Goal: Task Accomplishment & Management: Manage account settings

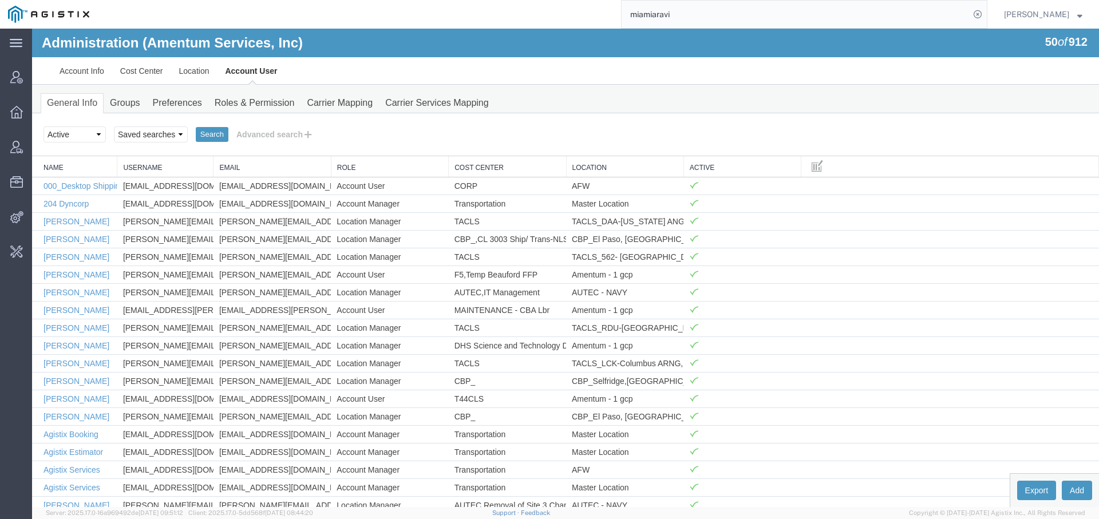
click at [656, 9] on input "miamiaravi" at bounding box center [796, 14] width 348 height 27
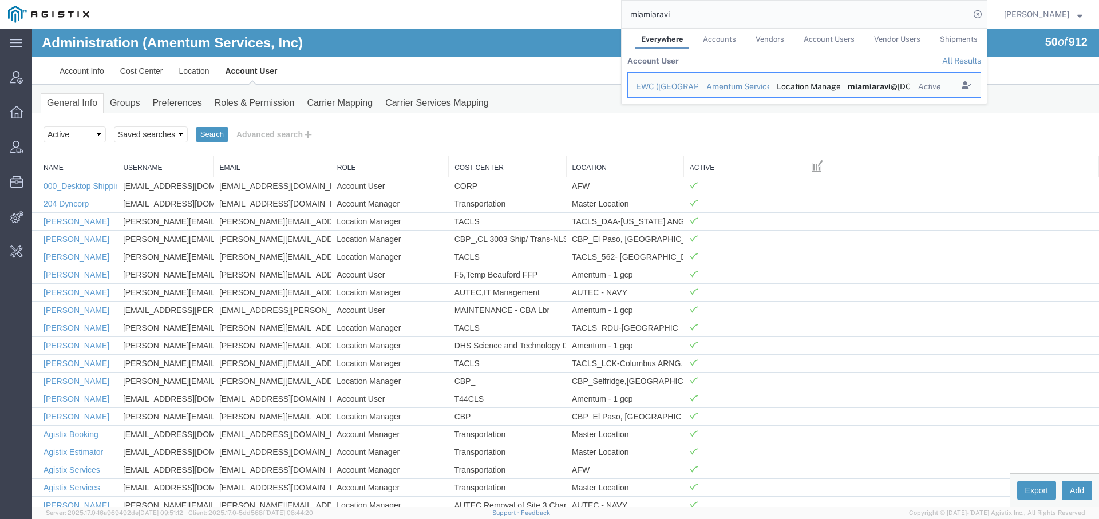
click at [656, 9] on input "miamiaravi" at bounding box center [796, 14] width 348 height 27
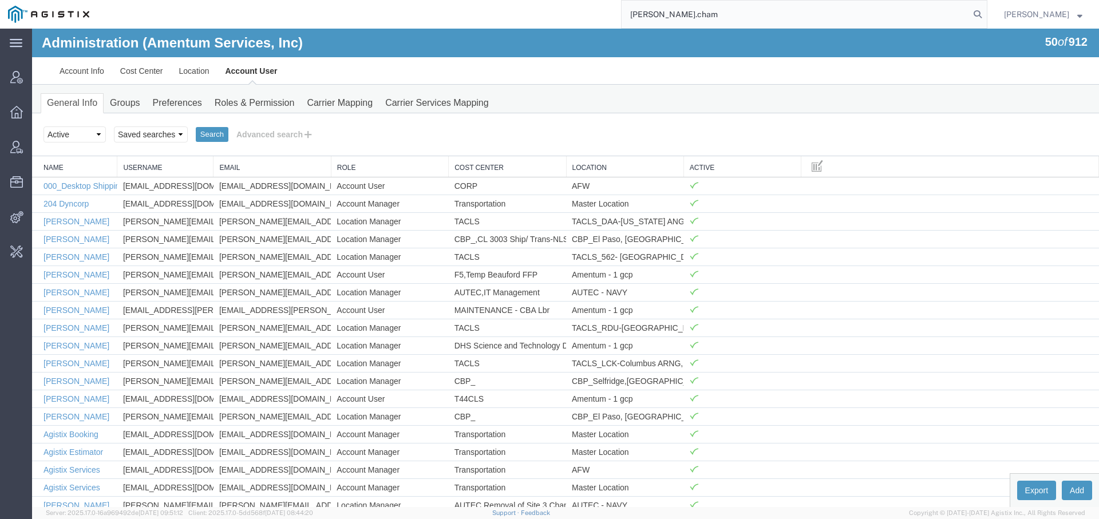
type input "jason.cham"
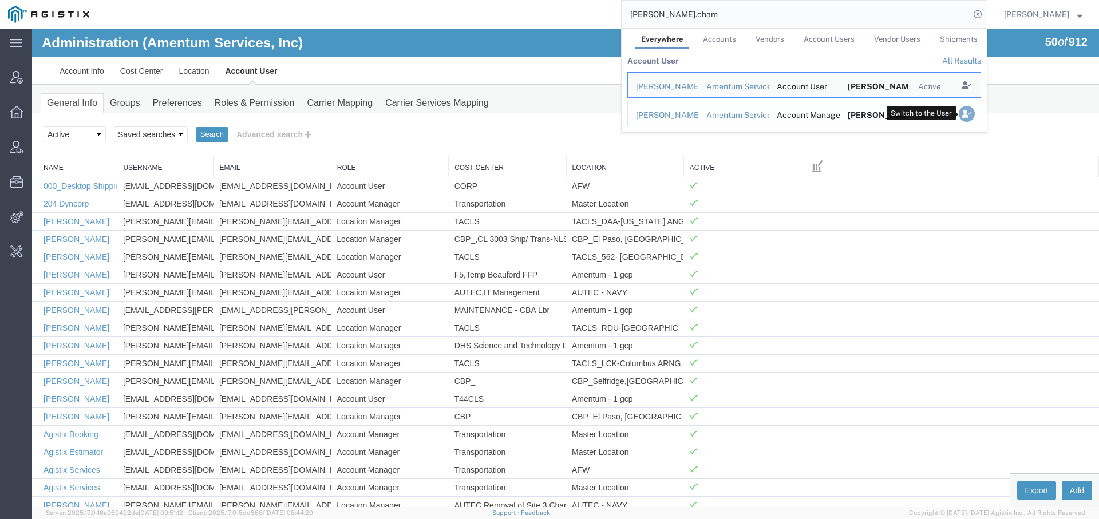
click at [962, 116] on icon "Search Results" at bounding box center [967, 114] width 16 height 16
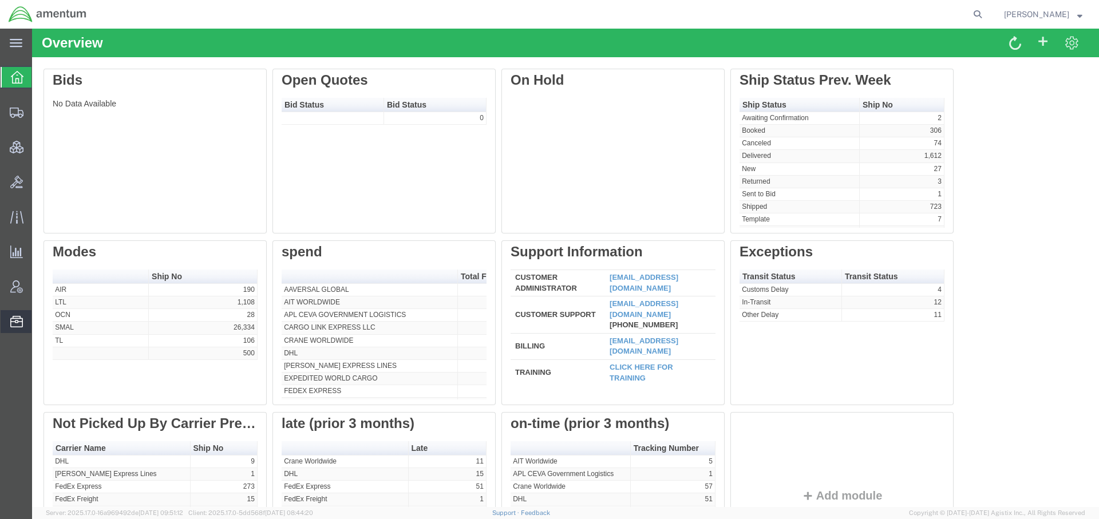
click at [40, 317] on span "Resources" at bounding box center [35, 321] width 8 height 23
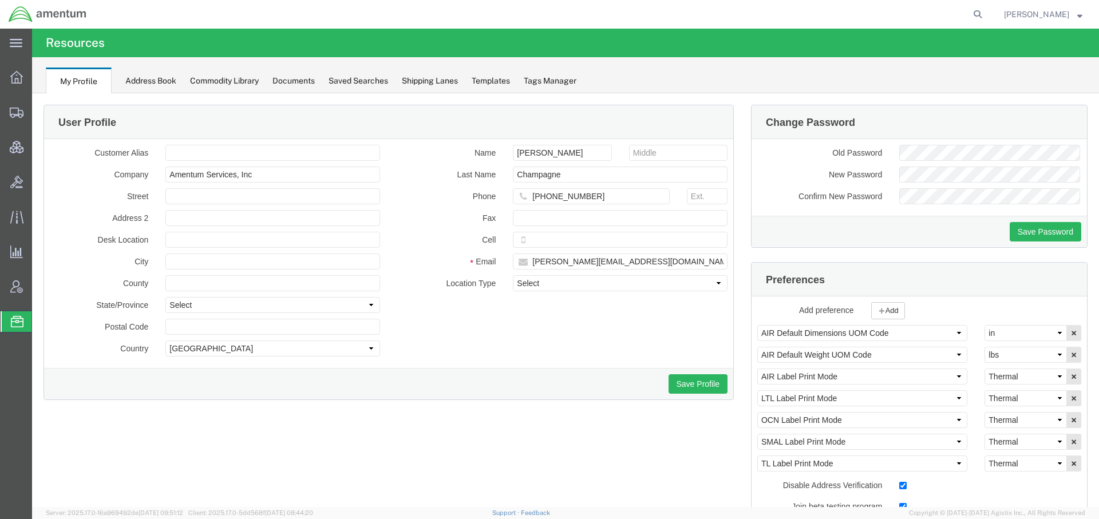
click at [138, 81] on div "Address Book" at bounding box center [150, 81] width 51 height 12
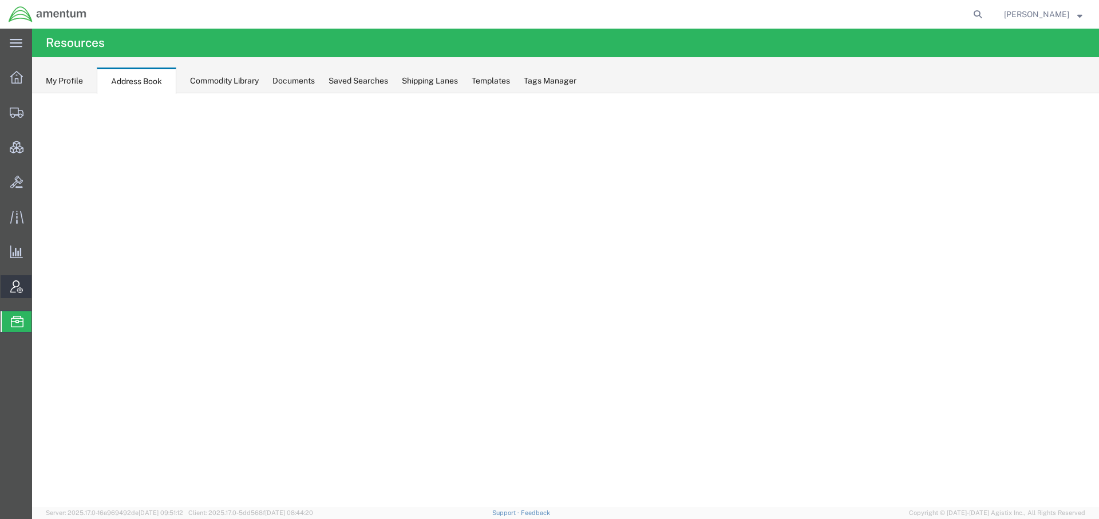
click at [12, 291] on icon at bounding box center [16, 287] width 13 height 13
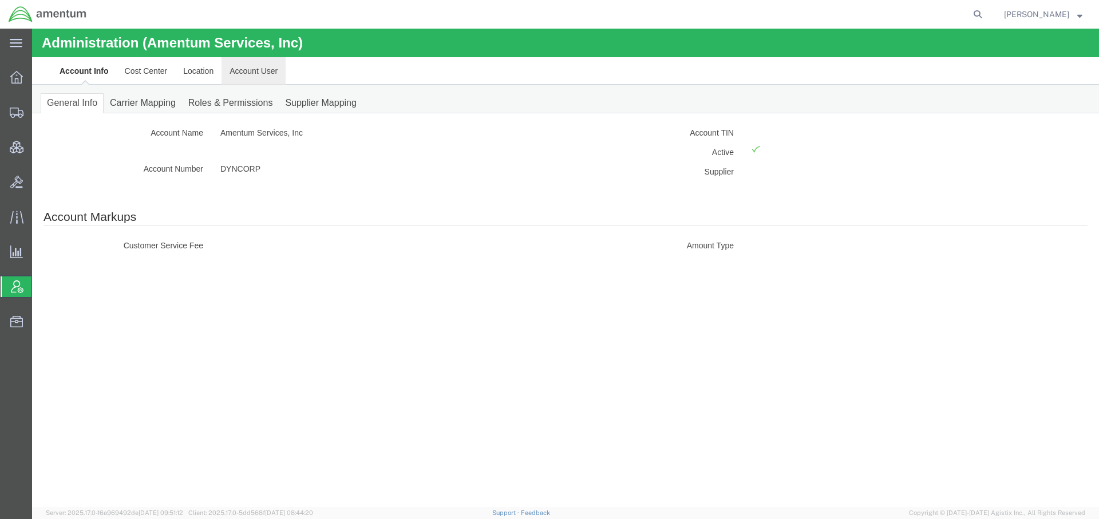
click at [253, 66] on link "Account User" at bounding box center [254, 70] width 64 height 27
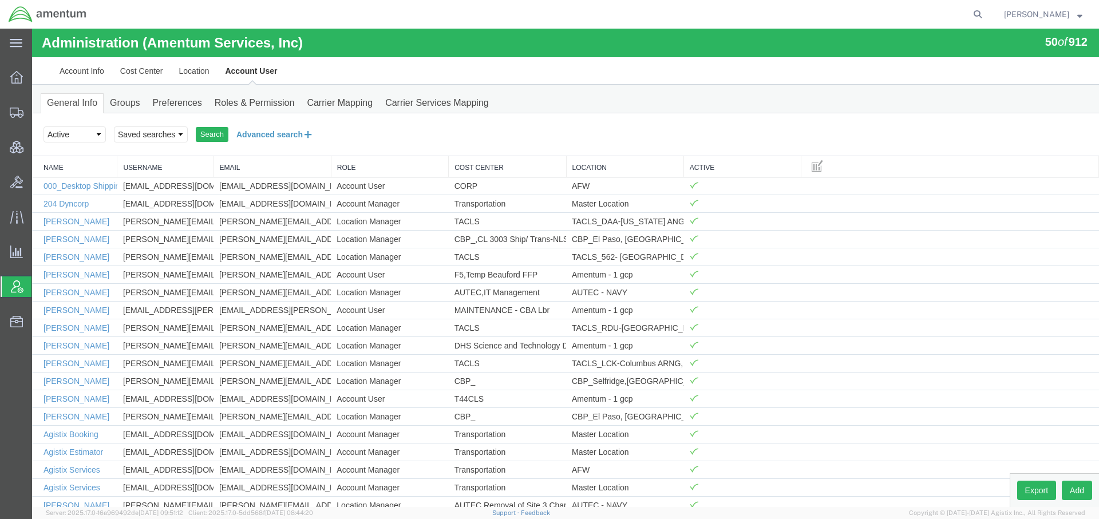
click at [309, 136] on icon at bounding box center [308, 134] width 11 height 12
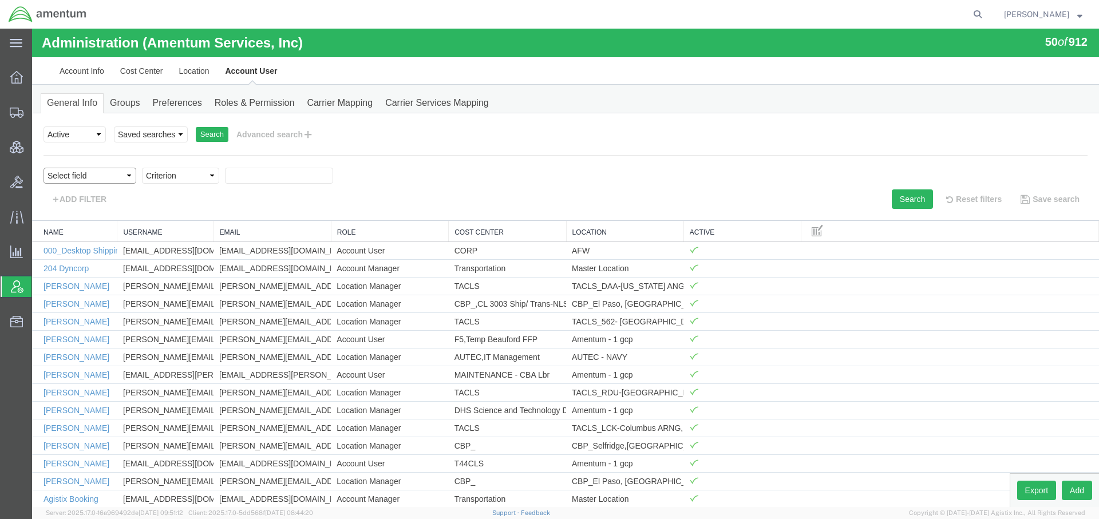
click at [118, 175] on select "Select field Cost Center Email Location Name Role Username" at bounding box center [90, 176] width 93 height 16
select select "personName"
click at [182, 177] on select "Criterion contains does not contain is is blank is not blank starts with" at bounding box center [180, 176] width 77 height 16
select select "contains"
type input "[PERSON_NAME]"
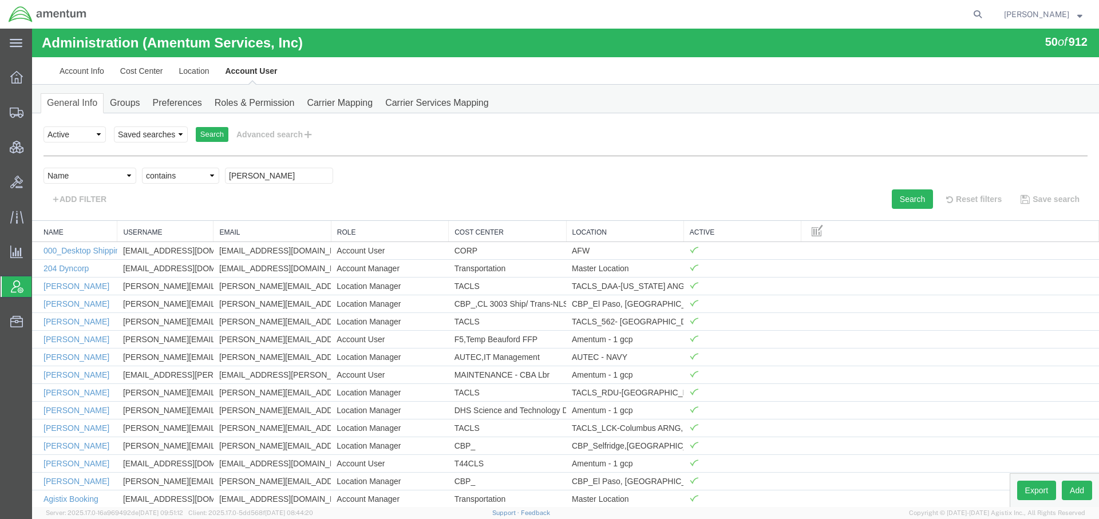
click at [771, 175] on div "Select field Cost Center Email Location Name Role Username Criterion contains d…" at bounding box center [566, 179] width 1045 height 22
click at [892, 199] on button "Search" at bounding box center [912, 199] width 41 height 19
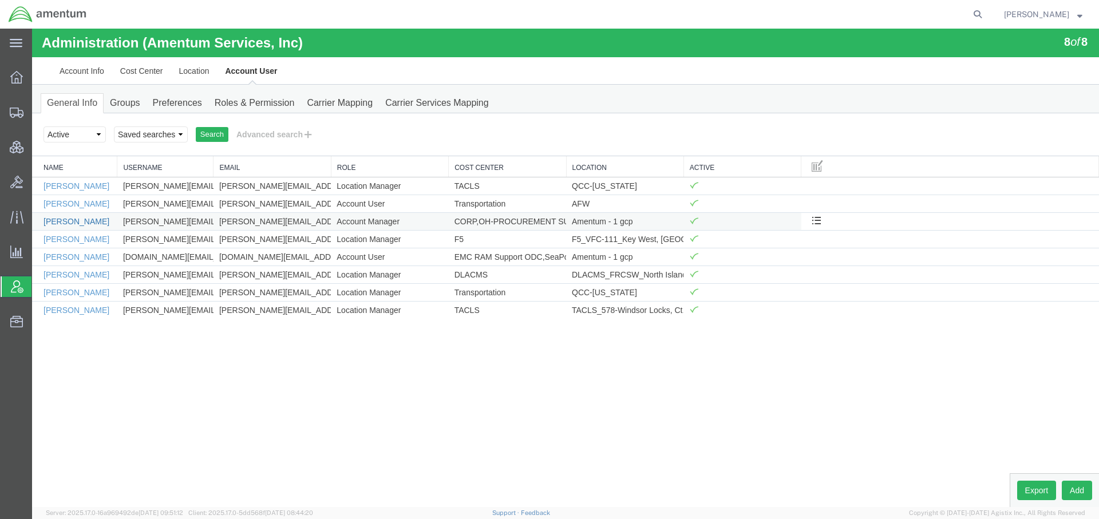
click at [66, 223] on link "[PERSON_NAME]" at bounding box center [77, 221] width 66 height 9
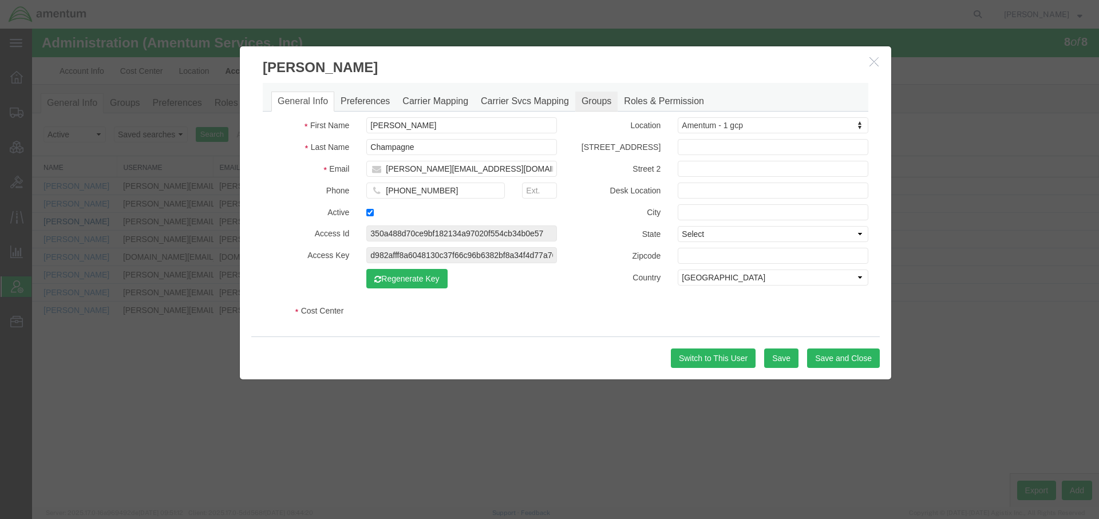
select select "COSTCENTER"
select select "DEPARTMENT"
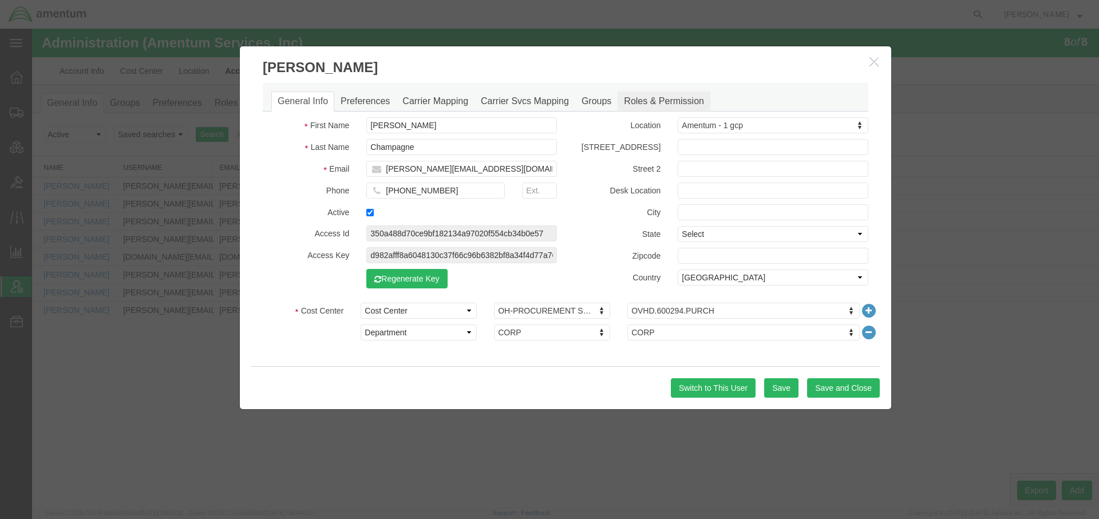
click at [680, 102] on link "Roles & Permission" at bounding box center [664, 102] width 93 height 20
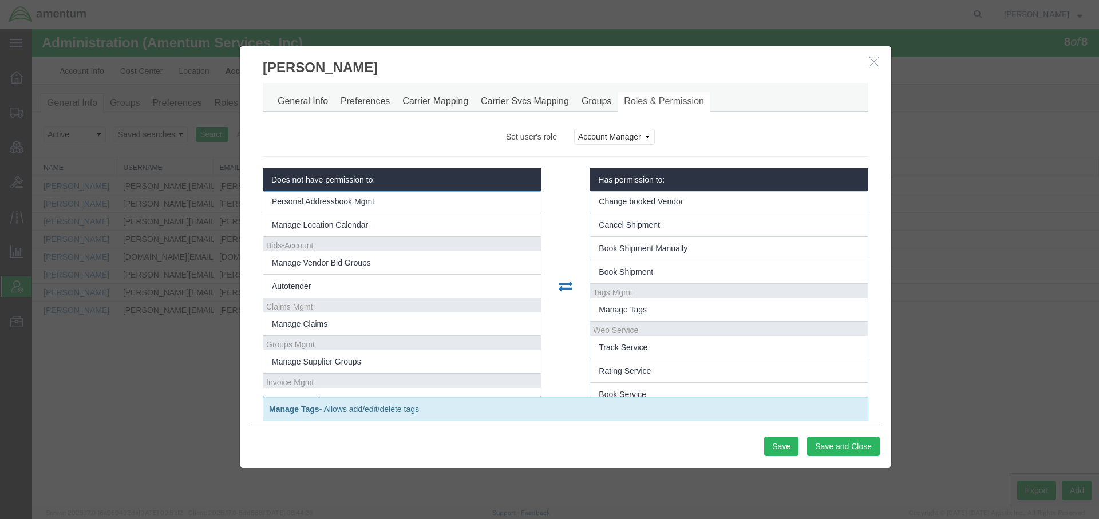
scroll to position [140, 0]
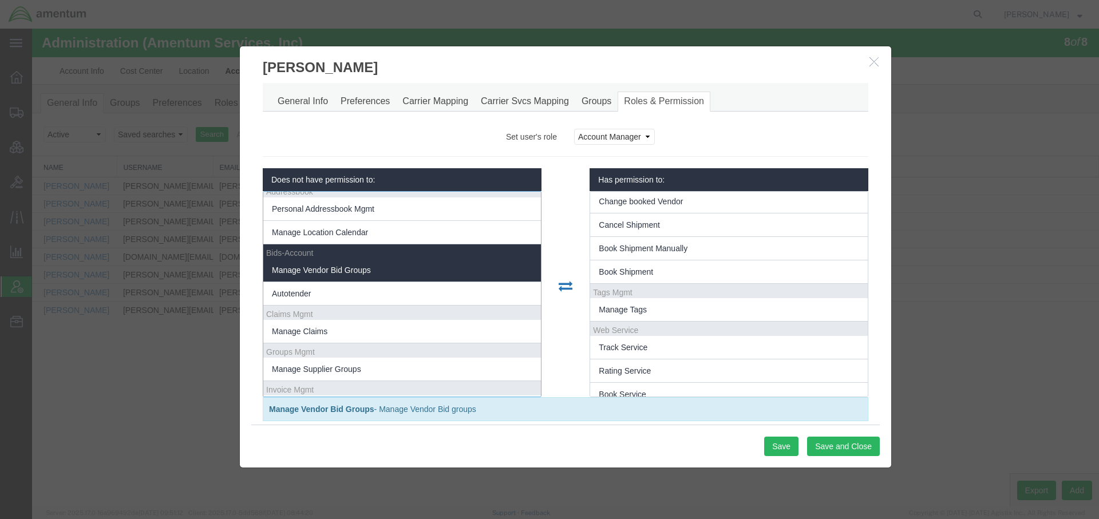
click at [371, 269] on li "Manage Vendor Bid Groups" at bounding box center [402, 270] width 278 height 23
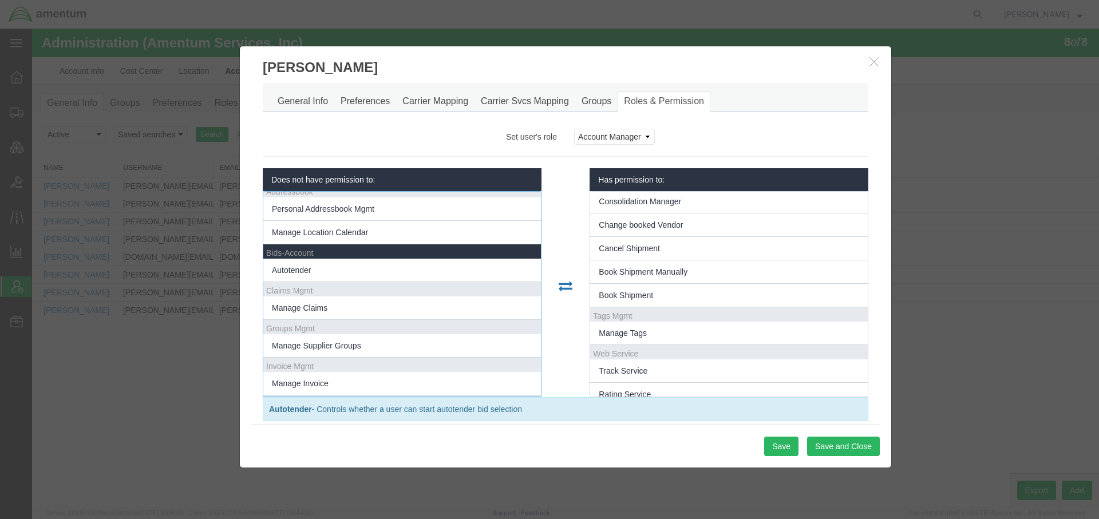
scroll to position [952, 0]
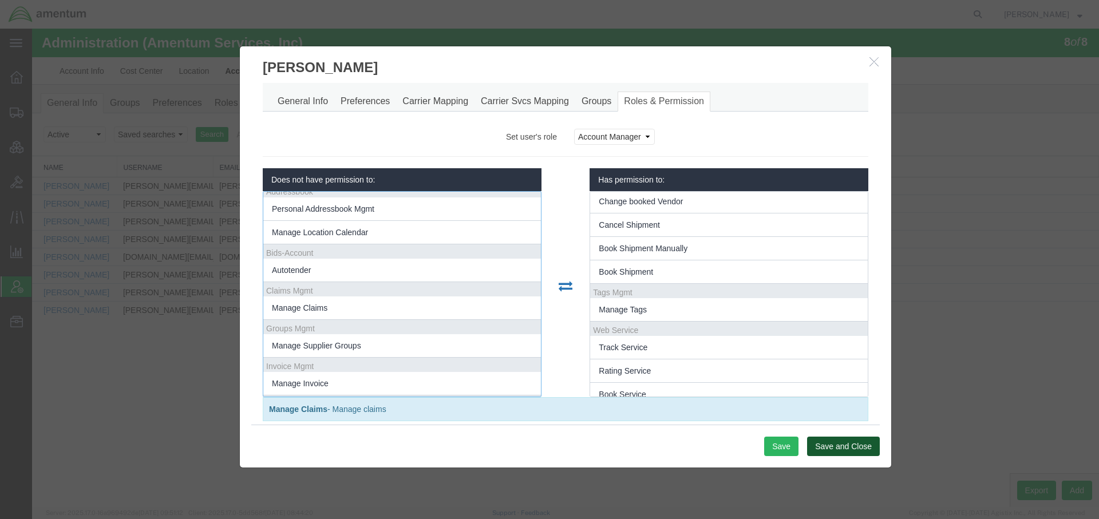
click at [834, 448] on button "Save and Close" at bounding box center [843, 446] width 73 height 19
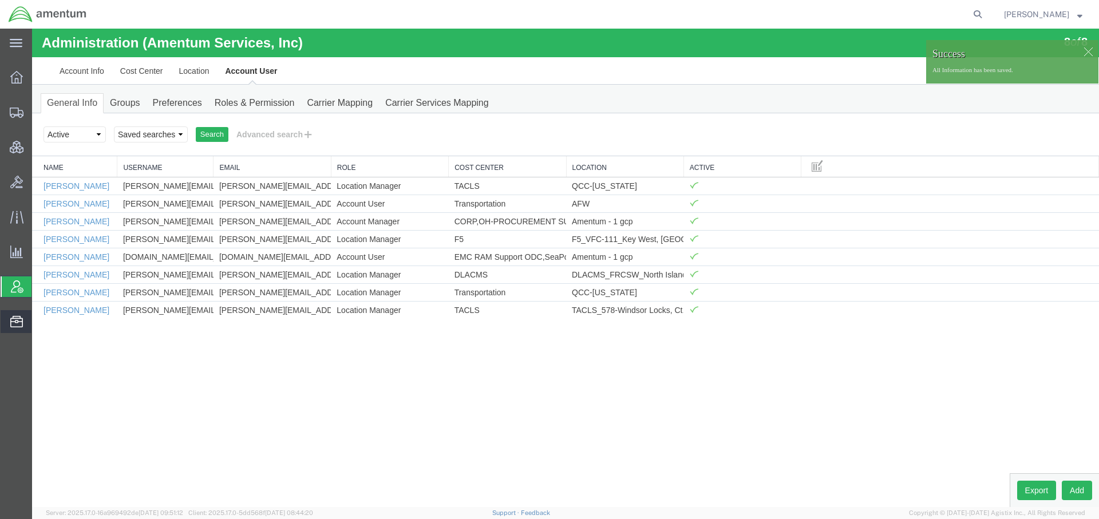
click at [15, 325] on icon at bounding box center [16, 321] width 13 height 11
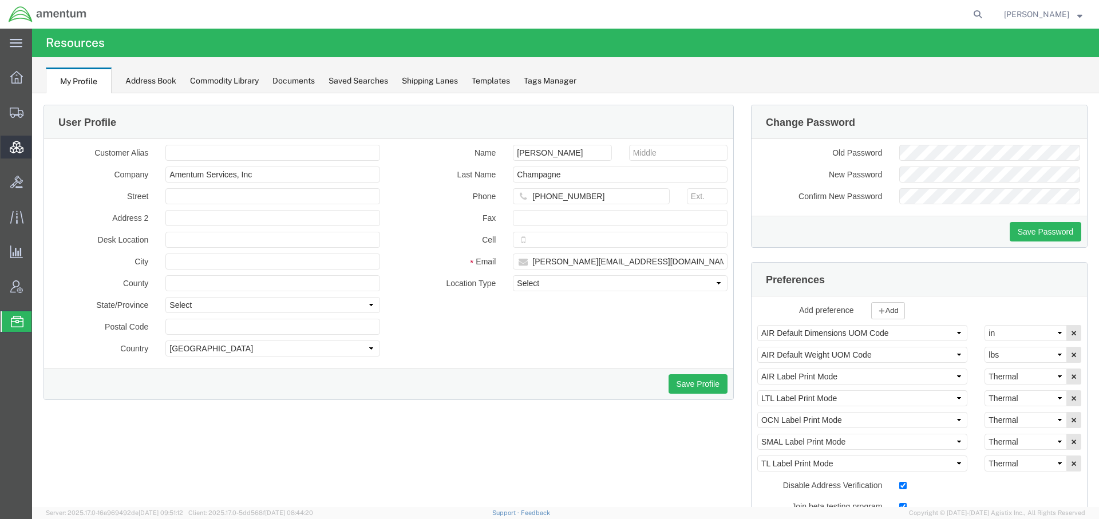
click at [26, 141] on div at bounding box center [17, 147] width 32 height 23
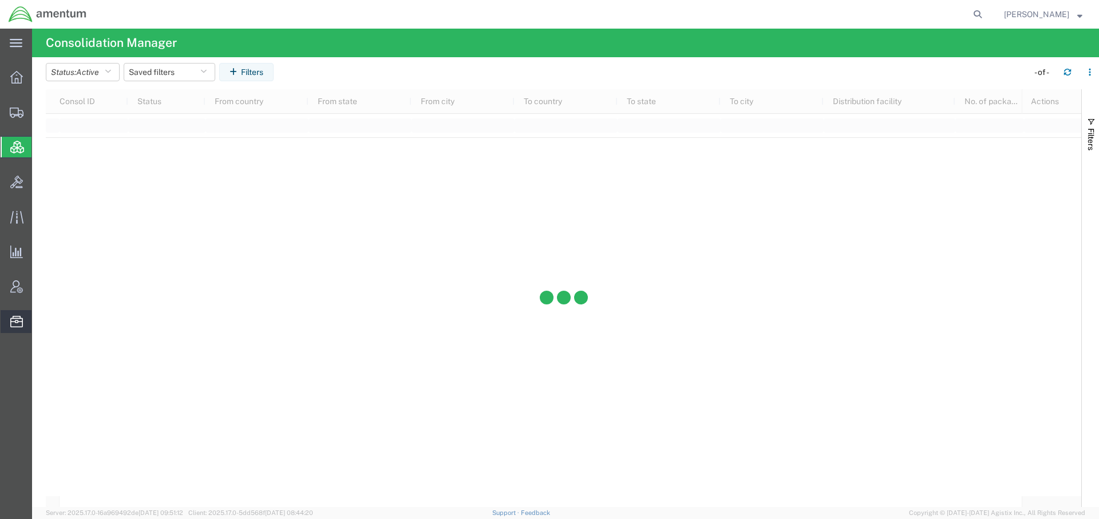
click at [10, 325] on icon at bounding box center [16, 321] width 13 height 11
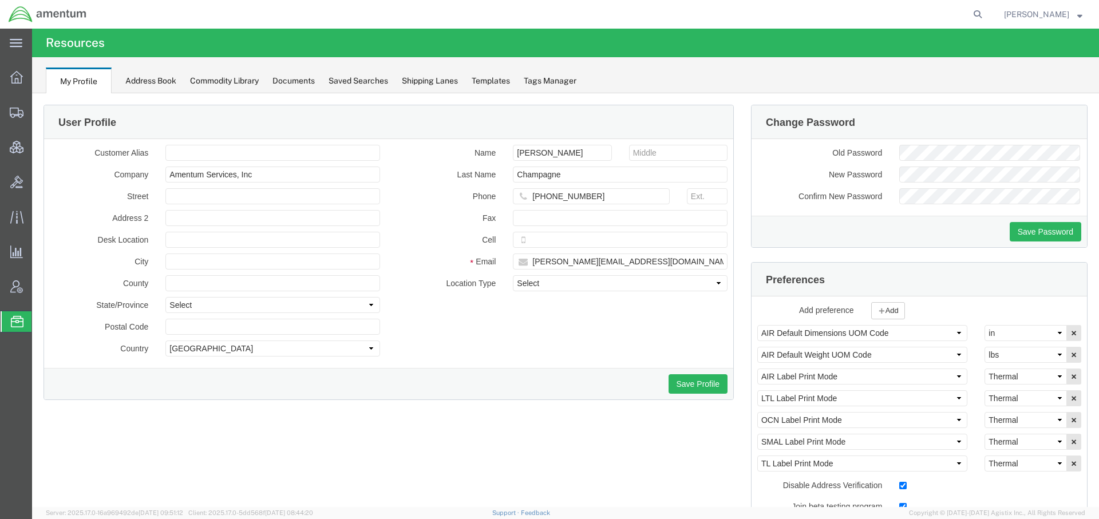
click at [1024, 15] on span "[PERSON_NAME]" at bounding box center [1036, 14] width 65 height 13
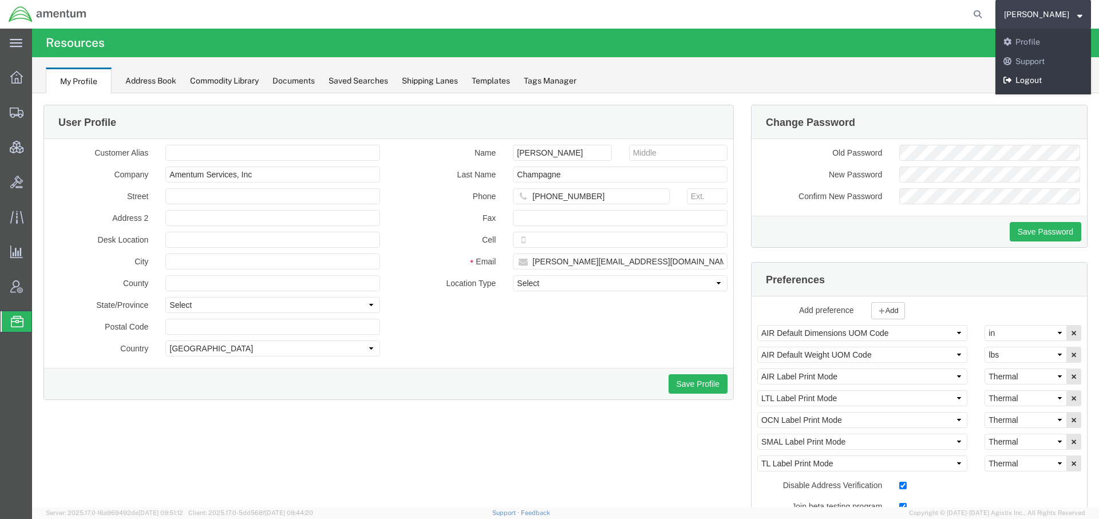
click at [1019, 78] on link "Logout" at bounding box center [1044, 80] width 96 height 19
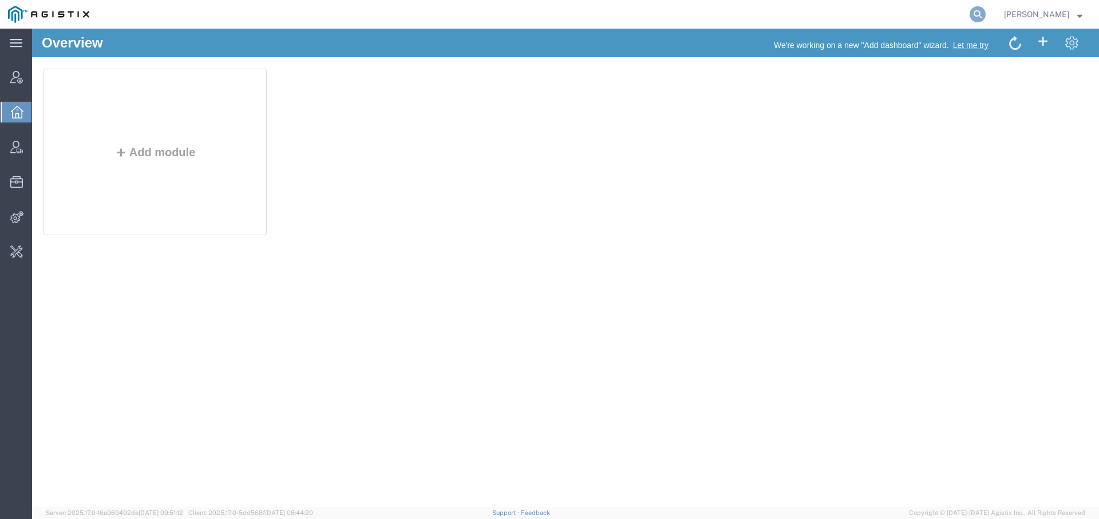
click at [974, 14] on icon at bounding box center [978, 14] width 16 height 16
type input "amentum"
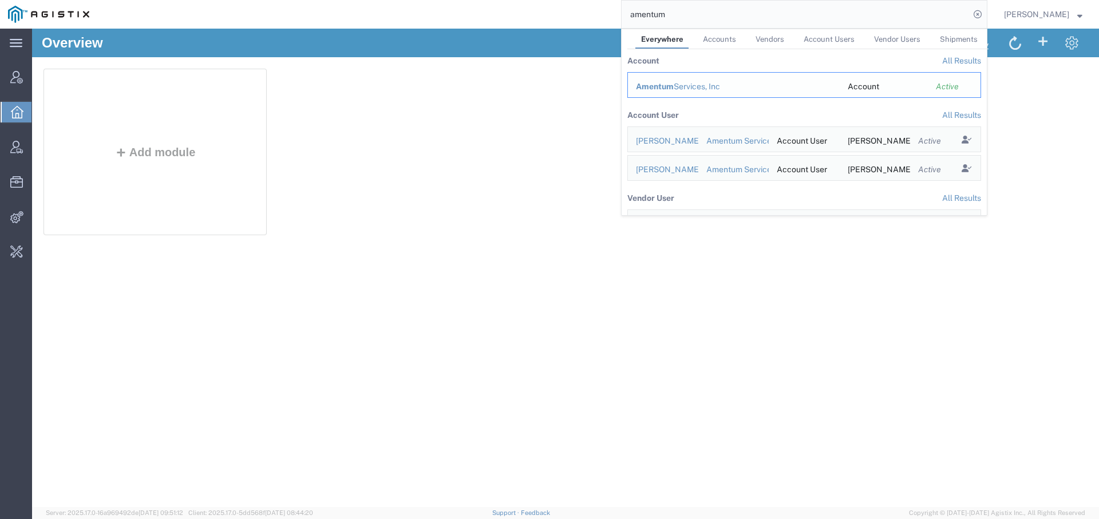
click at [672, 88] on div "Amentum Services, Inc" at bounding box center [734, 87] width 196 height 12
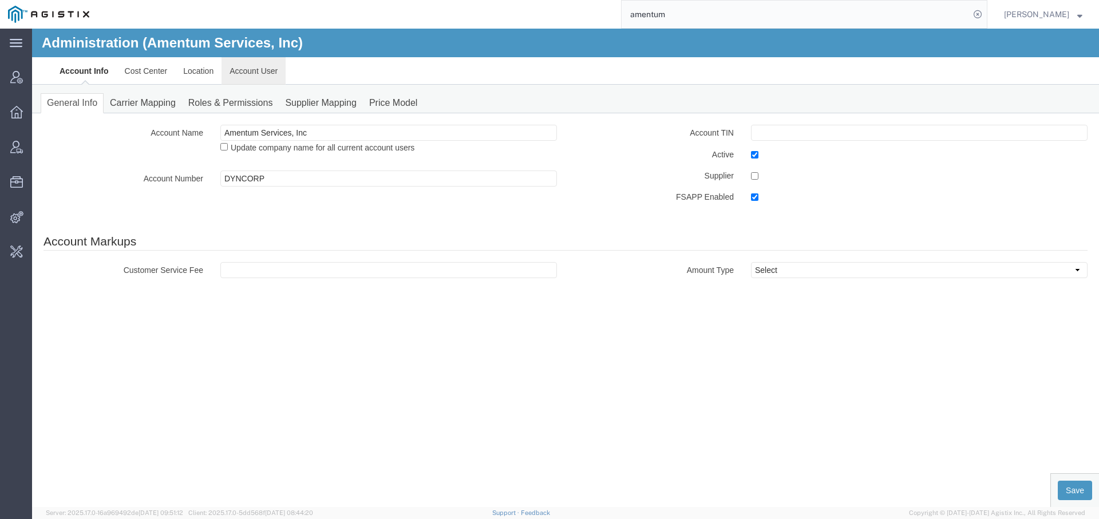
click at [253, 70] on link "Account User" at bounding box center [254, 70] width 64 height 27
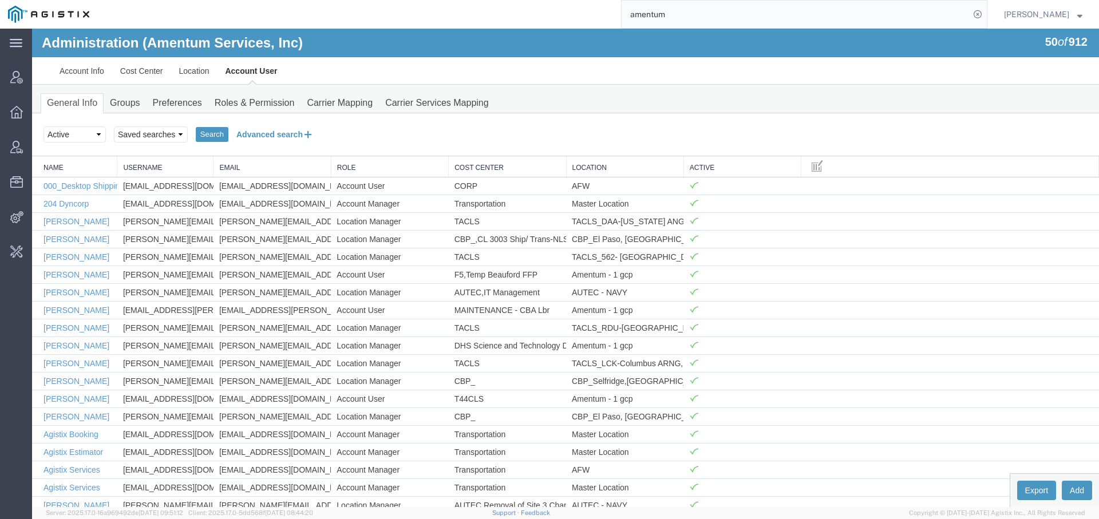
click at [282, 136] on button "Advanced search" at bounding box center [274, 134] width 93 height 19
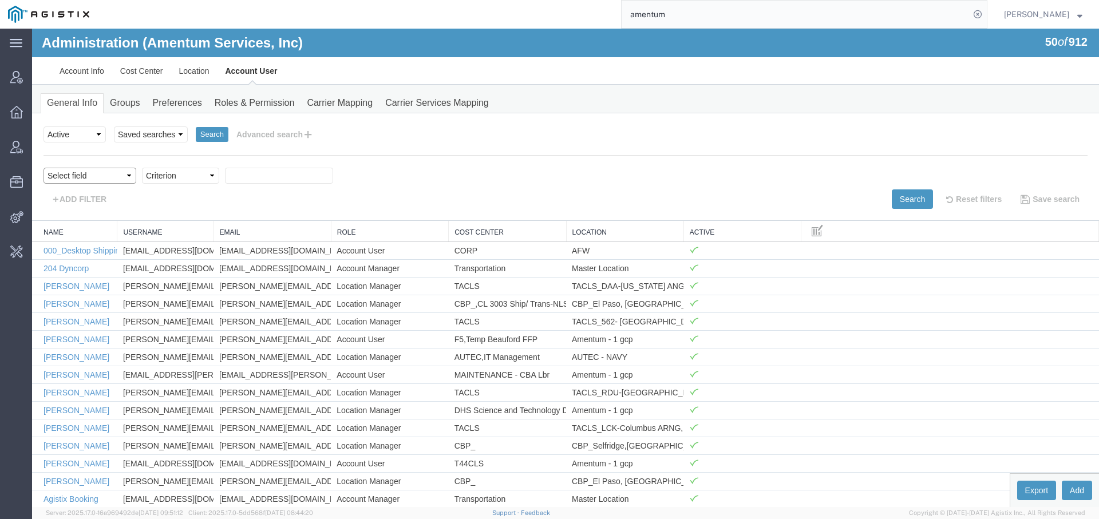
click at [79, 174] on select "Select field Cost Center Email Location Name Role Username" at bounding box center [90, 176] width 93 height 16
select select "personName"
click at [192, 170] on select "Criterion contains does not contain is is blank is not blank starts with" at bounding box center [180, 176] width 77 height 16
select select "startswith"
type input "[PERSON_NAME]"
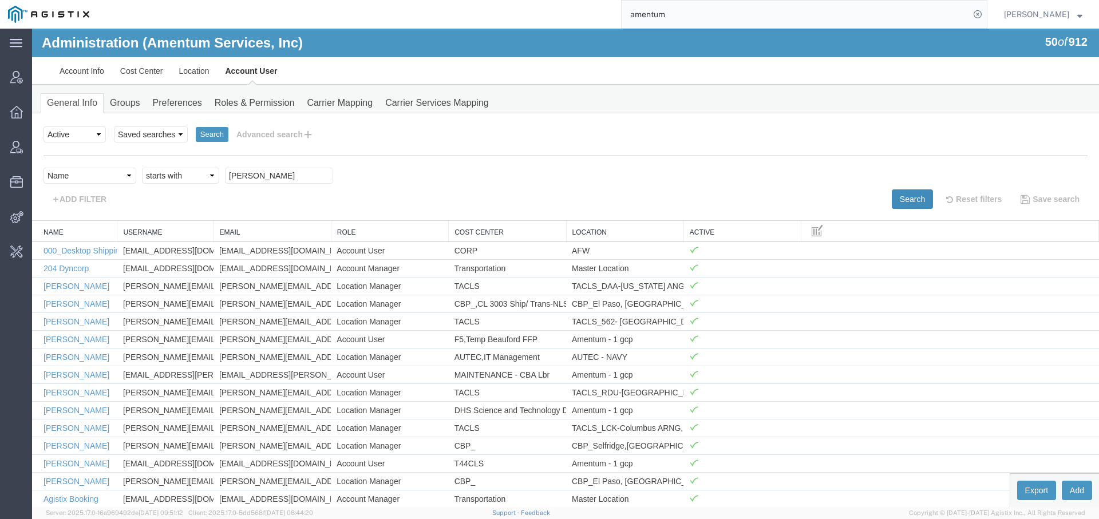
click at [896, 200] on button "Search" at bounding box center [912, 199] width 41 height 19
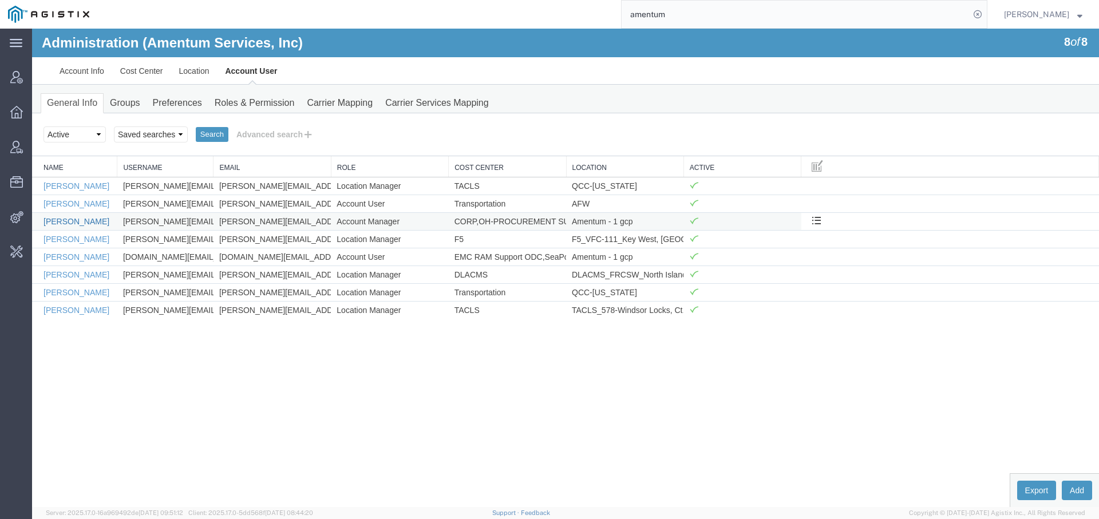
click at [81, 220] on link "[PERSON_NAME]" at bounding box center [77, 221] width 66 height 9
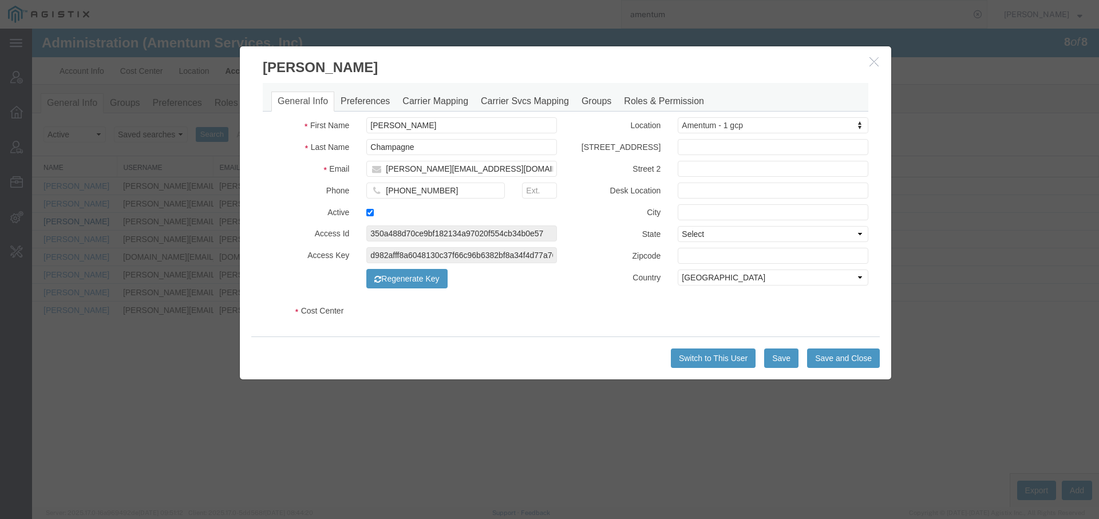
select select "COSTCENTER"
select select "DEPARTMENT"
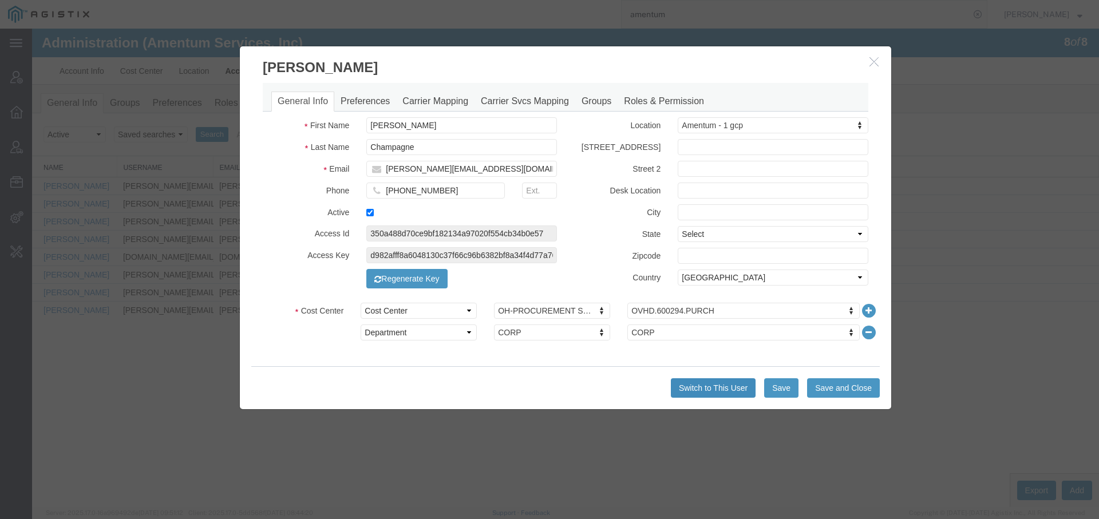
click at [680, 381] on button "Switch to This User" at bounding box center [713, 388] width 85 height 19
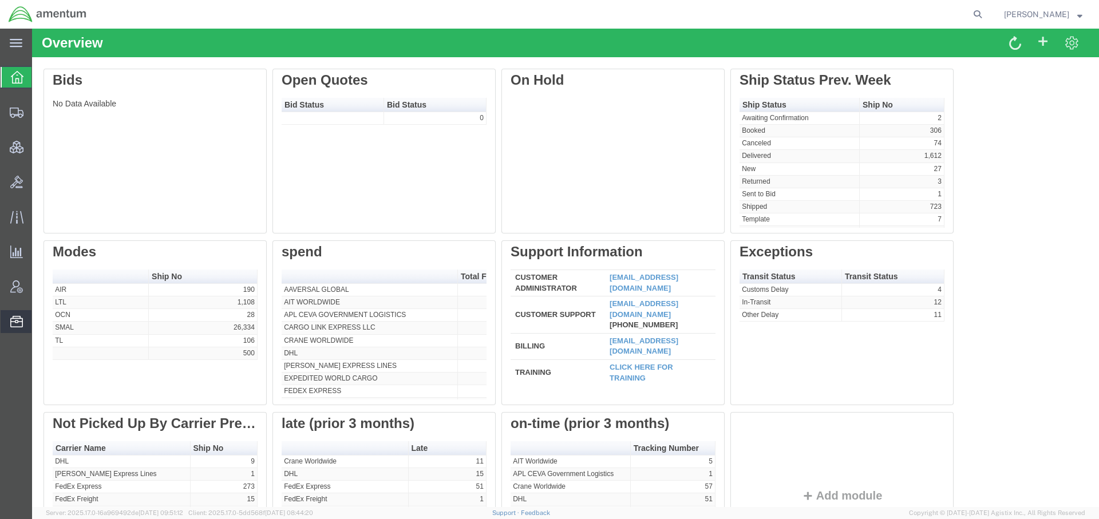
click at [0, 0] on span "Bid Groups" at bounding box center [0, 0] width 0 height 0
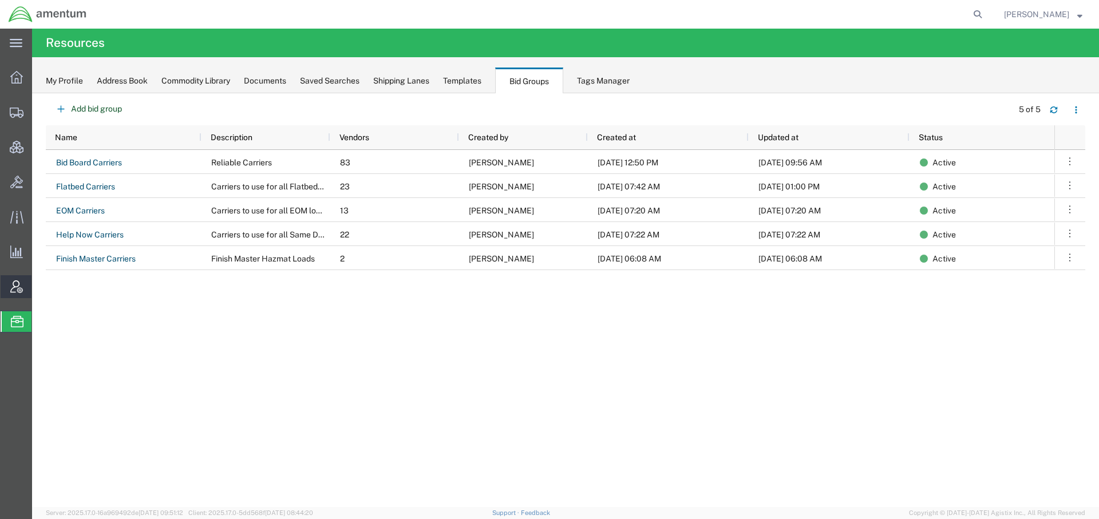
click at [18, 289] on icon at bounding box center [16, 287] width 13 height 13
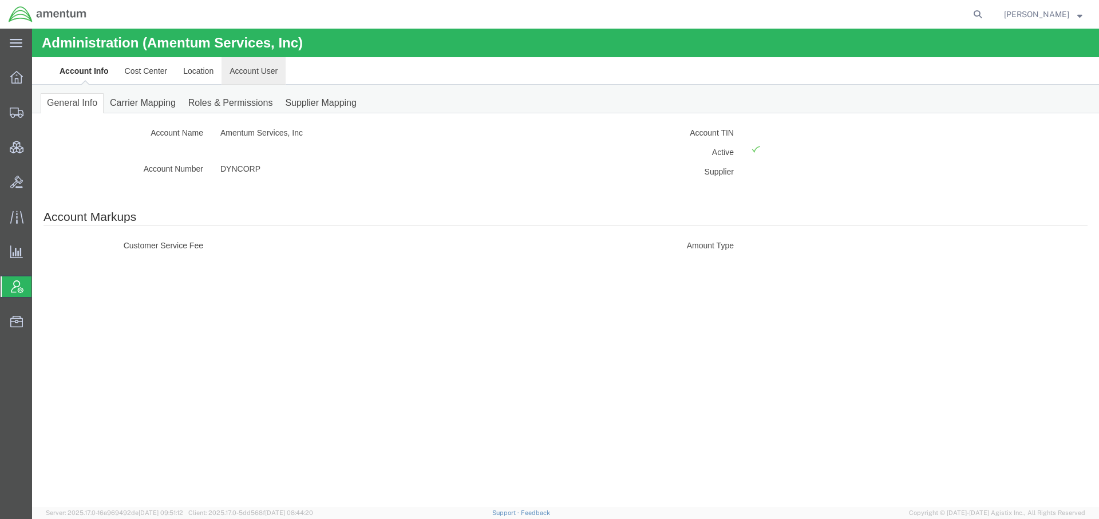
click at [267, 71] on link "Account User" at bounding box center [254, 70] width 64 height 27
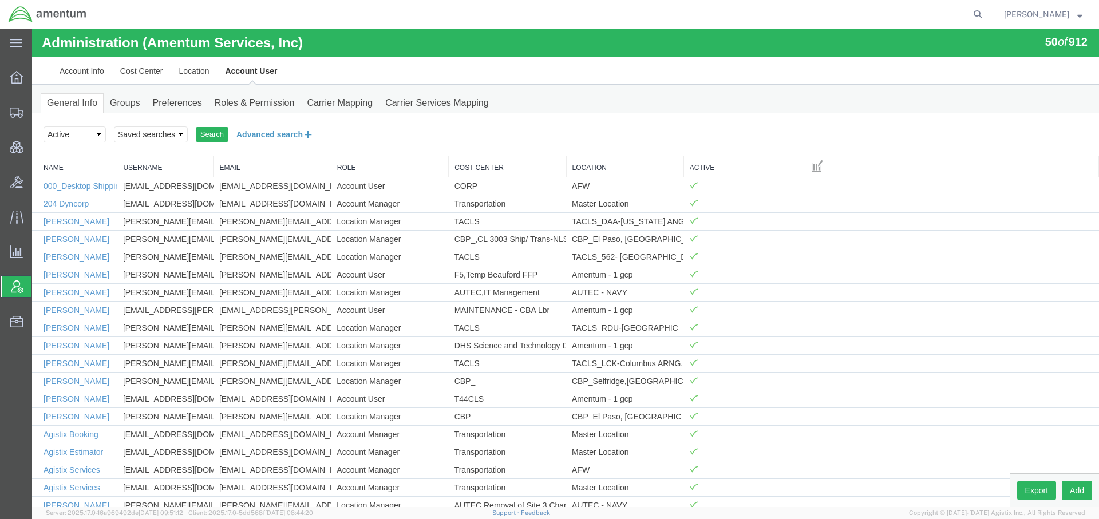
click at [281, 132] on button "Advanced search" at bounding box center [274, 134] width 93 height 19
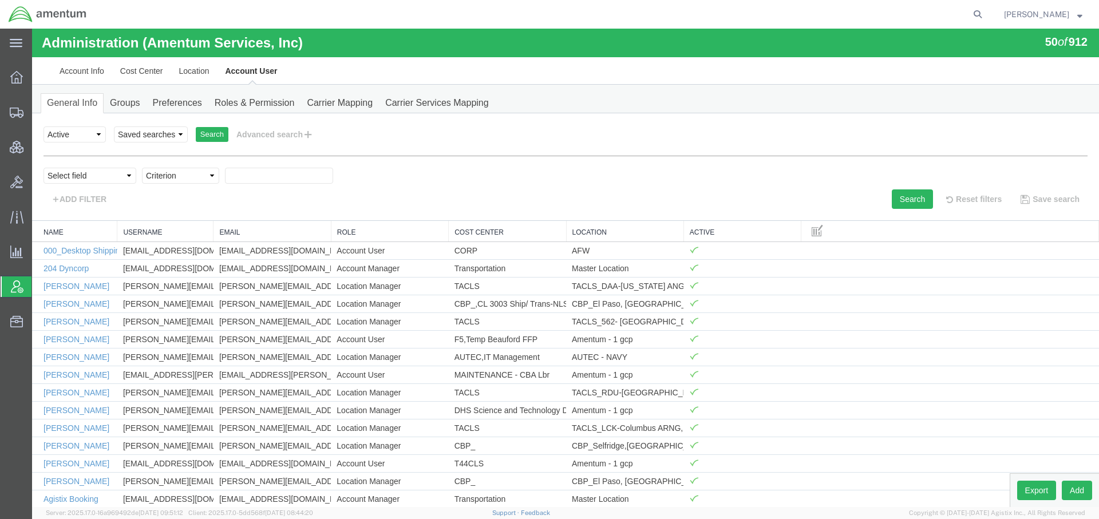
click at [112, 184] on div "Select field Cost Center Email Location Name Role Username Criterion" at bounding box center [566, 179] width 1045 height 22
click at [107, 180] on select "Select field Cost Center Email Location Name Role Username" at bounding box center [90, 176] width 93 height 16
select select "personName"
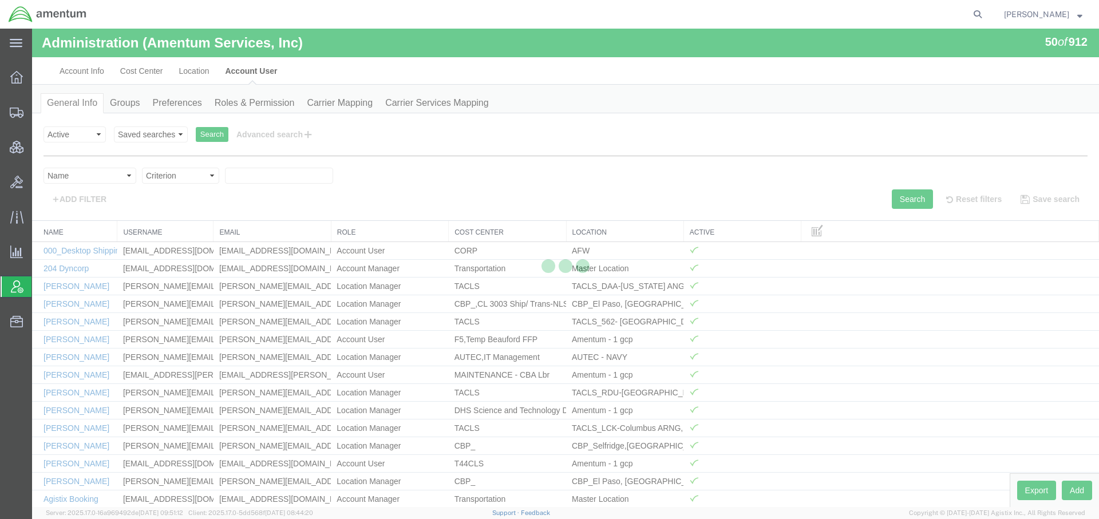
click at [178, 172] on select "Criterion contains does not contain is is blank is not blank starts with" at bounding box center [180, 176] width 77 height 16
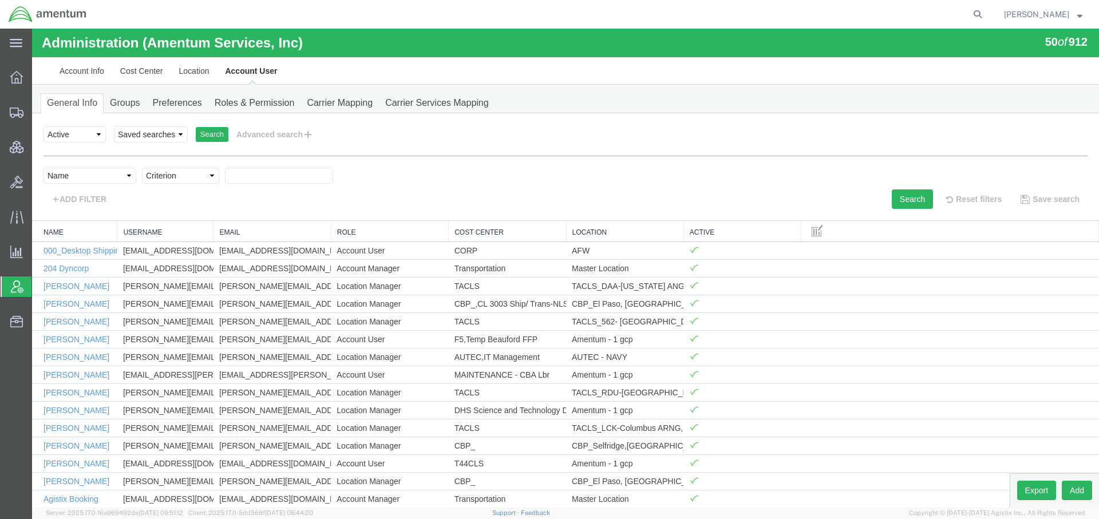
select select "contains"
type input "[PERSON_NAME]"
click at [892, 201] on button "Search" at bounding box center [912, 199] width 41 height 19
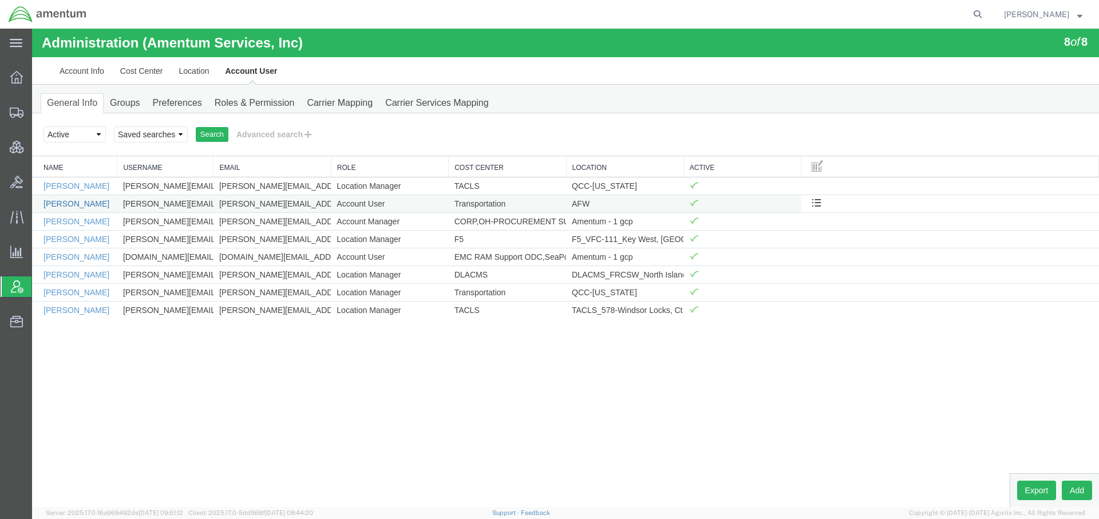
click at [72, 200] on link "[PERSON_NAME]" at bounding box center [77, 203] width 66 height 9
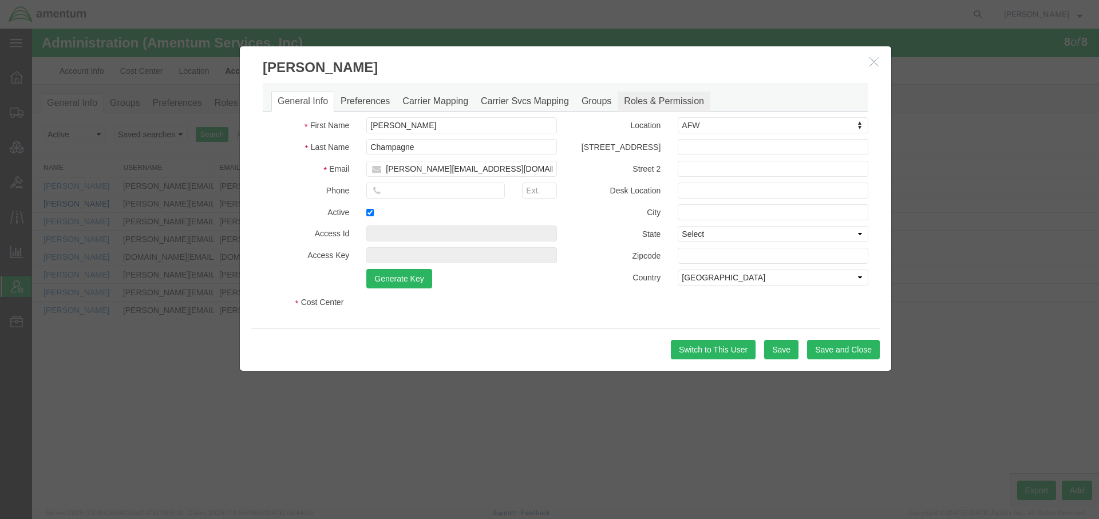
select select "DEPARTMENT"
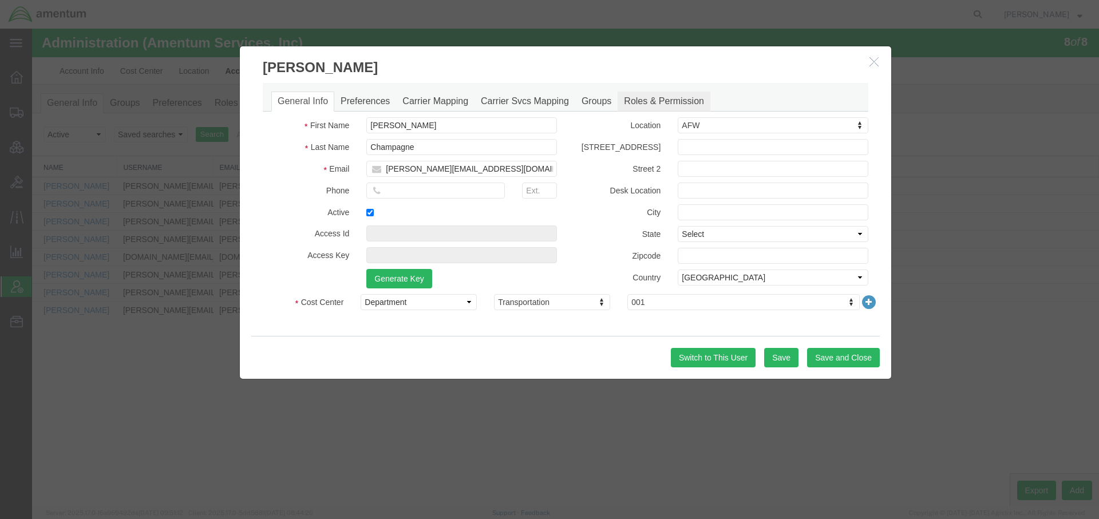
click at [648, 95] on link "Roles & Permission" at bounding box center [664, 102] width 93 height 20
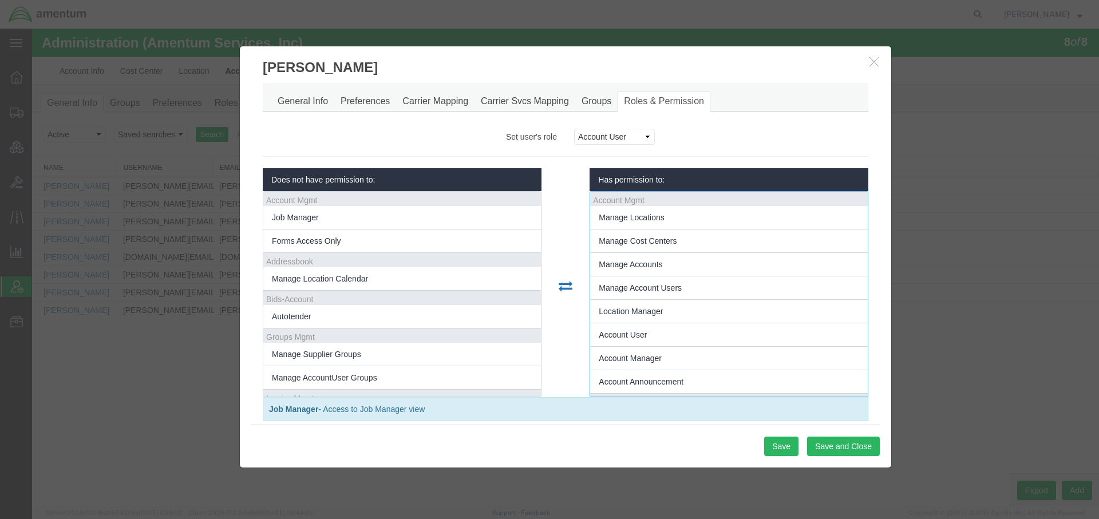
click at [874, 65] on icon "button" at bounding box center [874, 62] width 9 height 10
